Goal: Transaction & Acquisition: Book appointment/travel/reservation

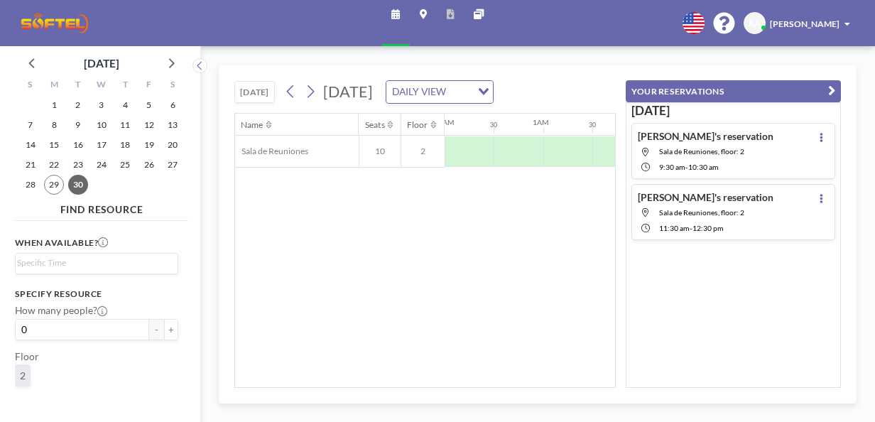
scroll to position [0, 1016]
click at [832, 89] on icon "button" at bounding box center [831, 91] width 7 height 15
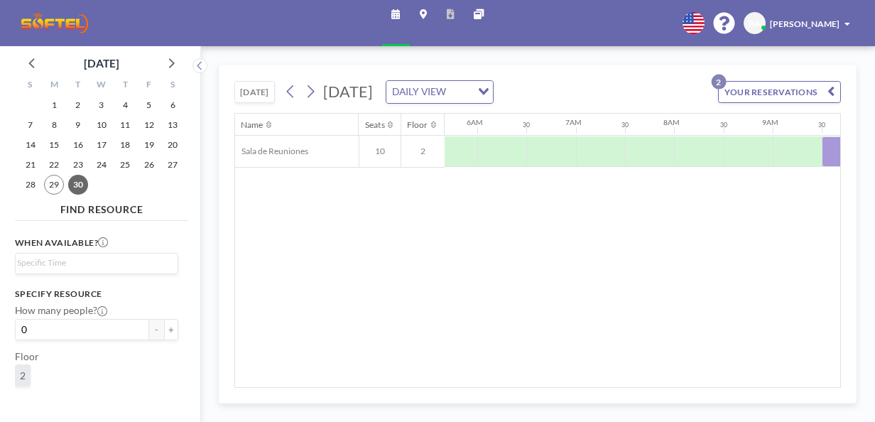
scroll to position [0, 518]
click at [55, 192] on span "29" at bounding box center [54, 185] width 20 height 20
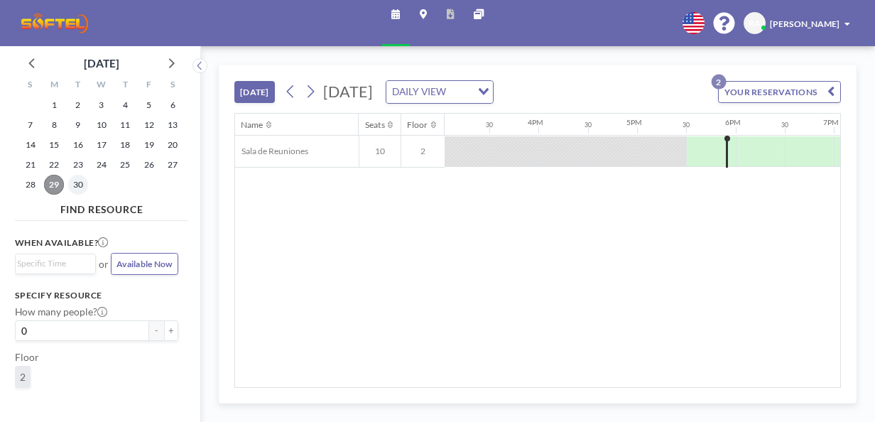
scroll to position [0, 1569]
click at [81, 187] on span "30" at bounding box center [78, 185] width 20 height 20
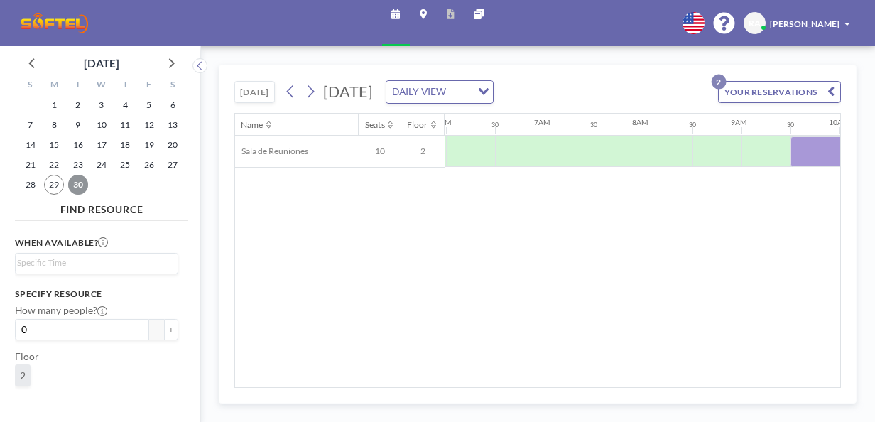
scroll to position [0, 692]
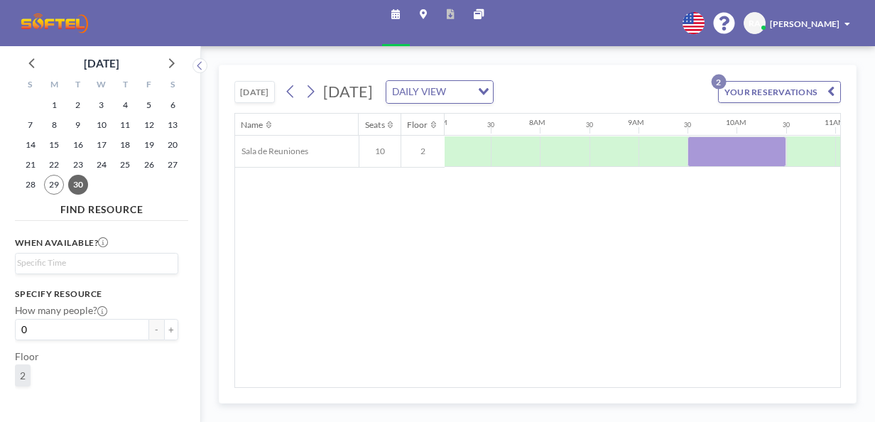
drag, startPoint x: 505, startPoint y: 380, endPoint x: 589, endPoint y: 374, distance: 84.0
click at [589, 374] on div "Name Seats Floor 12AM 30 1AM 30 2AM 30 3AM 30 4AM 30 5AM 30 6AM 30 7AM 30 8AM 3…" at bounding box center [537, 250] width 605 height 273
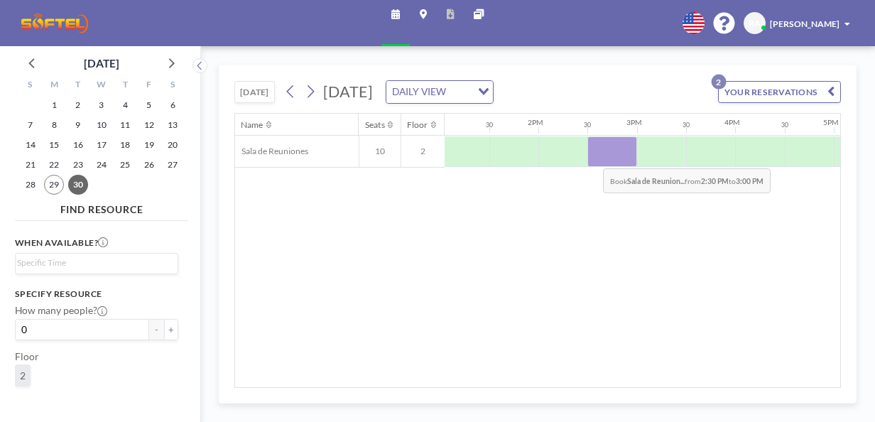
click at [592, 156] on div at bounding box center [611, 151] width 49 height 31
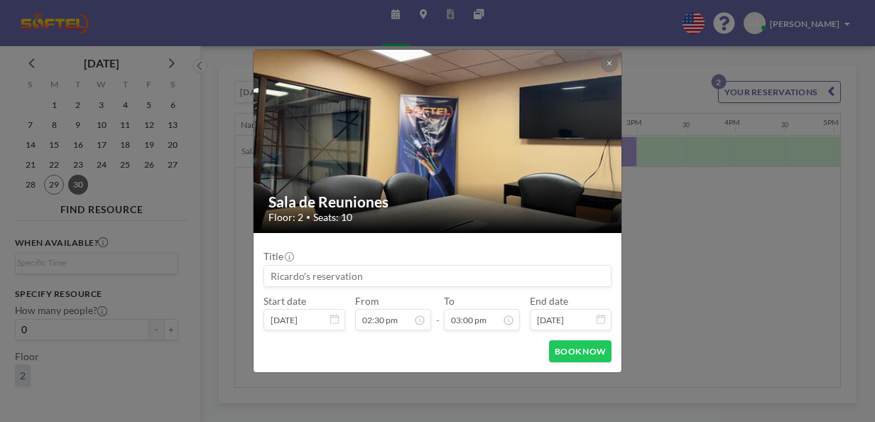
click at [592, 156] on img at bounding box center [438, 141] width 369 height 277
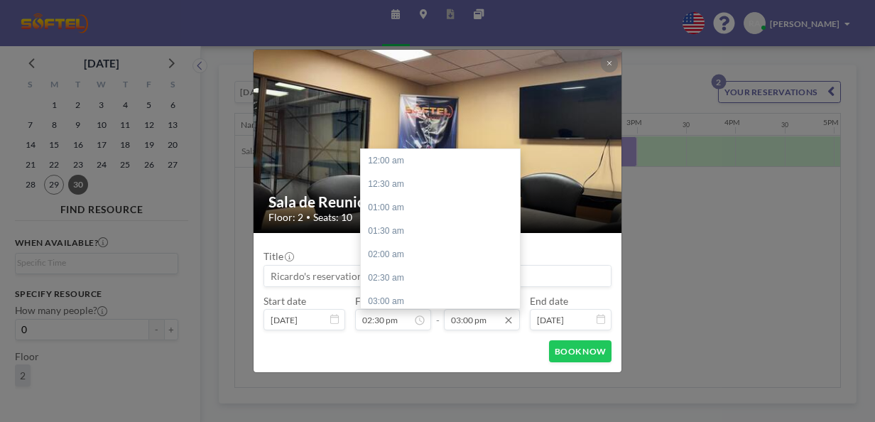
scroll to position [703, 0]
click at [405, 208] on div "04:00 pm" at bounding box center [444, 206] width 166 height 23
type input "04:00 pm"
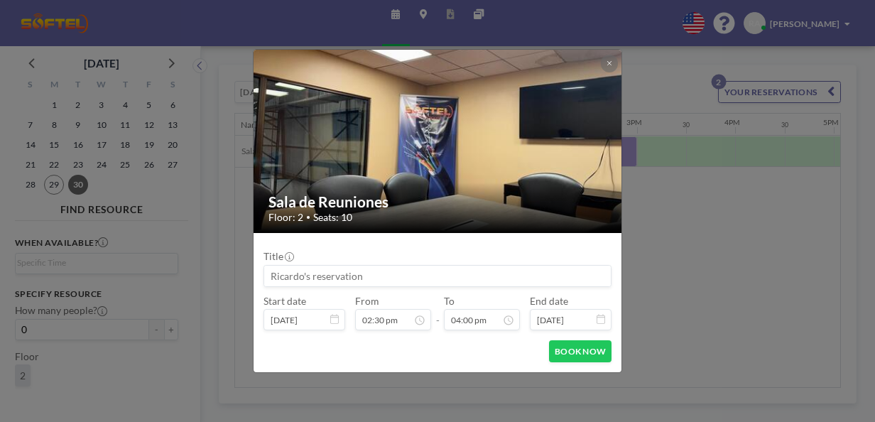
scroll to position [750, 0]
click at [507, 352] on div "BOOK NOW" at bounding box center [437, 351] width 348 height 22
click at [576, 357] on button "BOOK NOW" at bounding box center [580, 351] width 62 height 22
